Goal: Find specific page/section: Find specific page/section

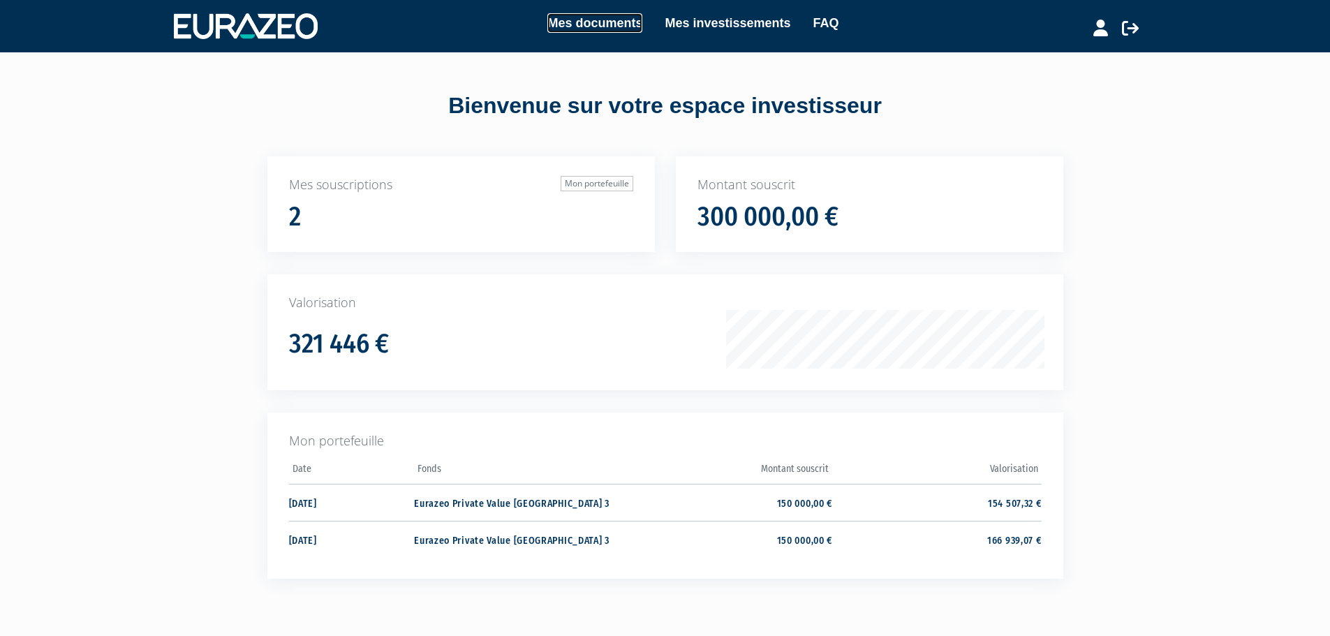
click at [620, 20] on link "Mes documents" at bounding box center [594, 23] width 95 height 20
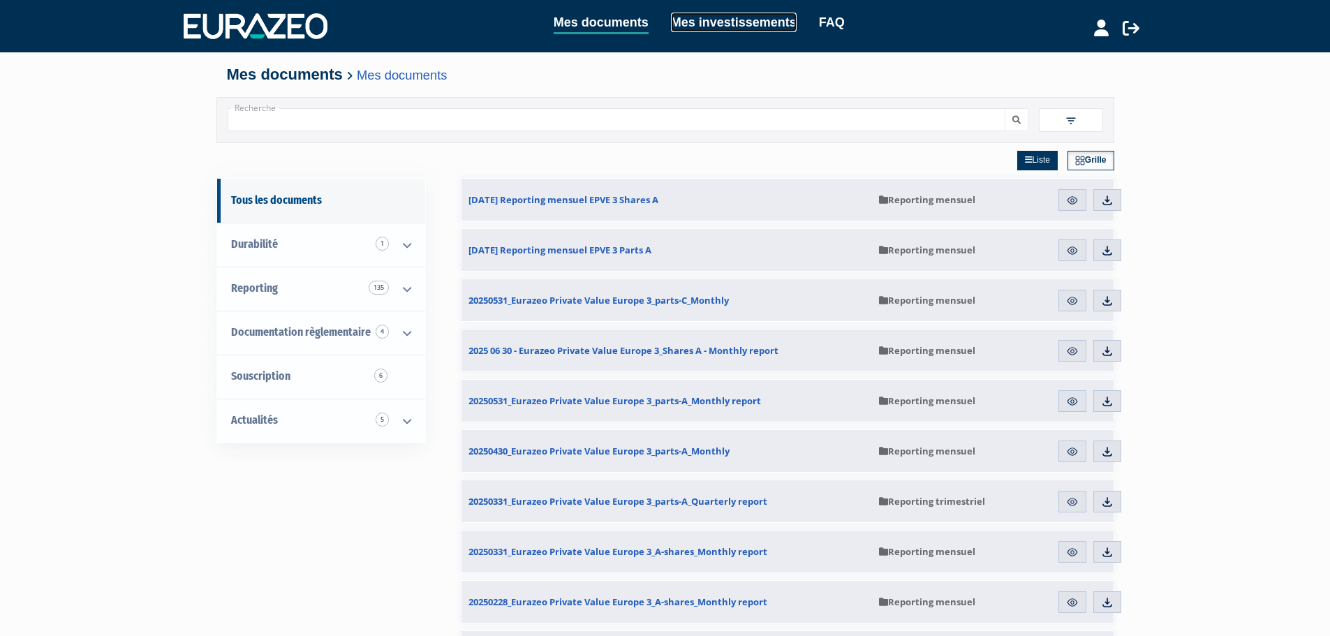
click at [748, 28] on link "Mes investissements" at bounding box center [734, 23] width 126 height 20
